Goal: Find specific page/section: Find specific page/section

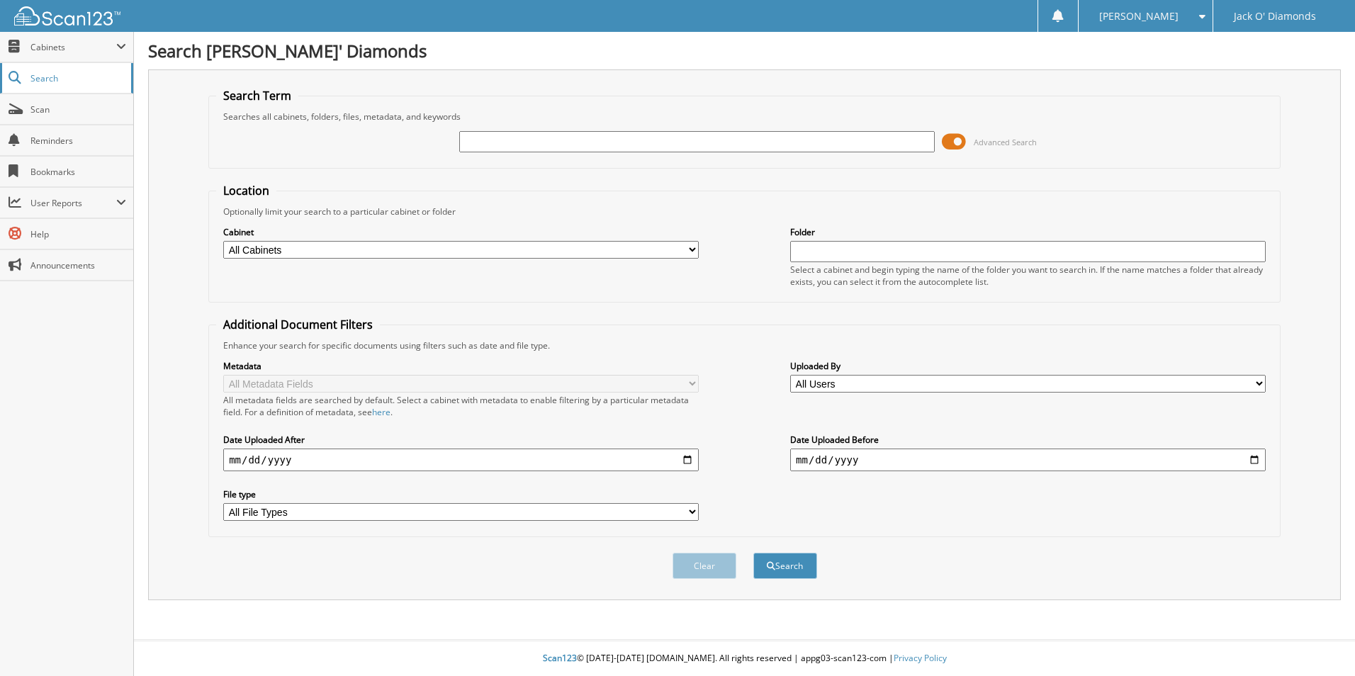
click at [64, 77] on span "Search" at bounding box center [77, 78] width 94 height 12
click at [542, 140] on input "text" at bounding box center [696, 141] width 475 height 21
type input "598000"
click at [753, 553] on button "Search" at bounding box center [785, 566] width 64 height 26
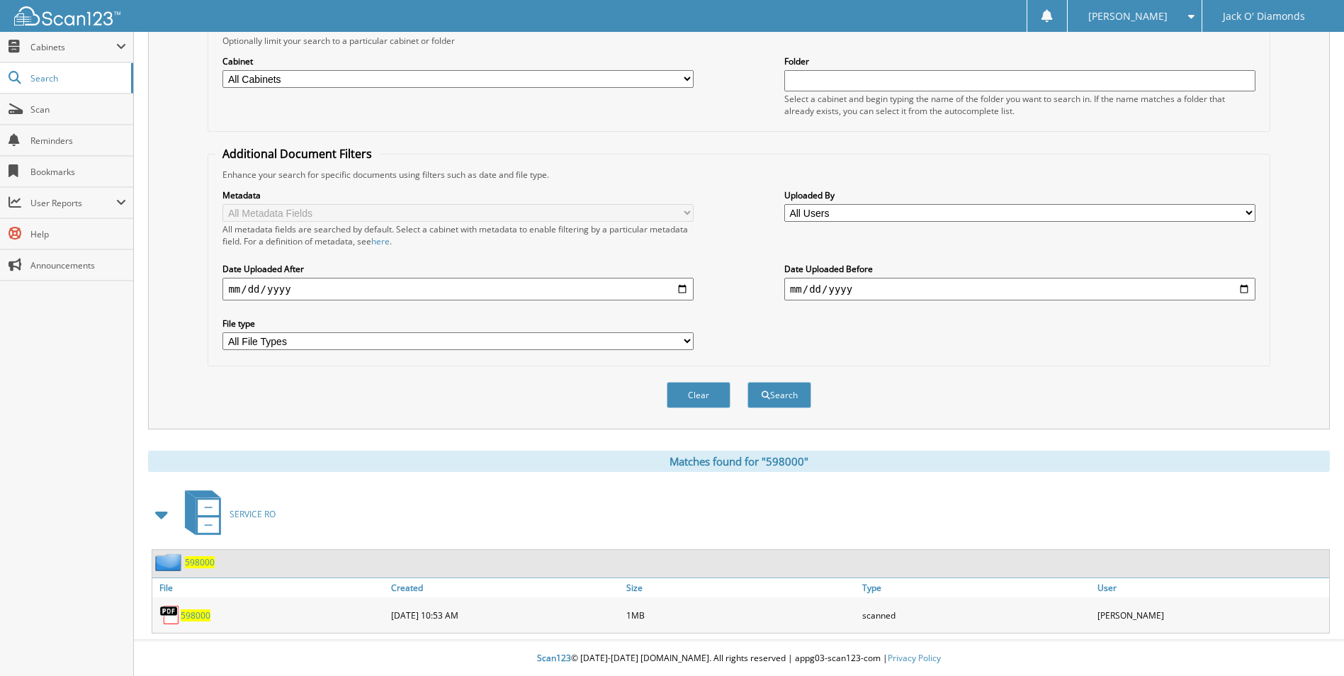
scroll to position [171, 0]
click at [196, 611] on span "598000" at bounding box center [196, 615] width 30 height 12
